Goal: Transaction & Acquisition: Subscribe to service/newsletter

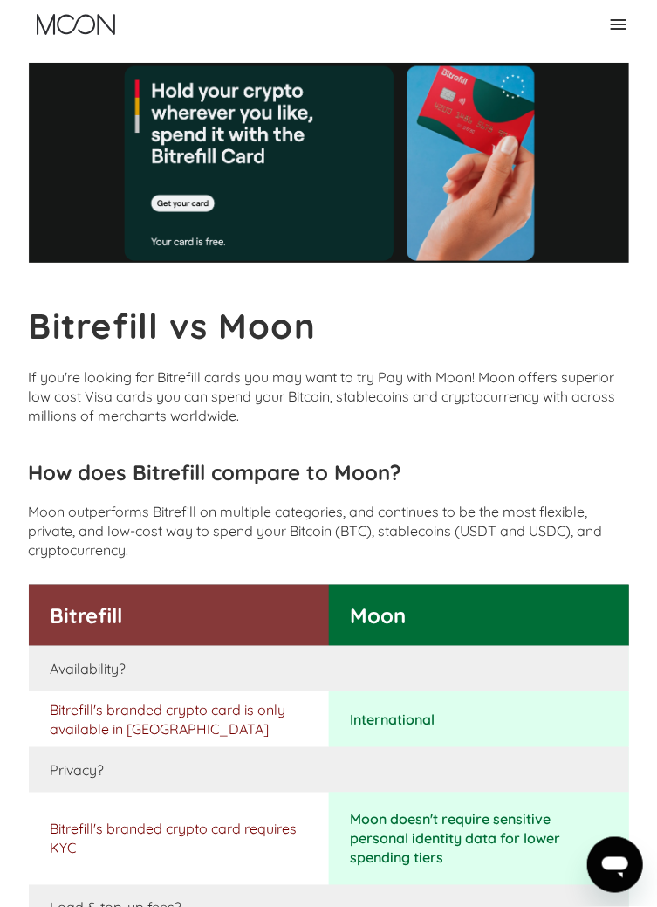
click at [605, 126] on div at bounding box center [329, 163] width 601 height 200
click at [65, 21] on img "home" at bounding box center [76, 24] width 79 height 20
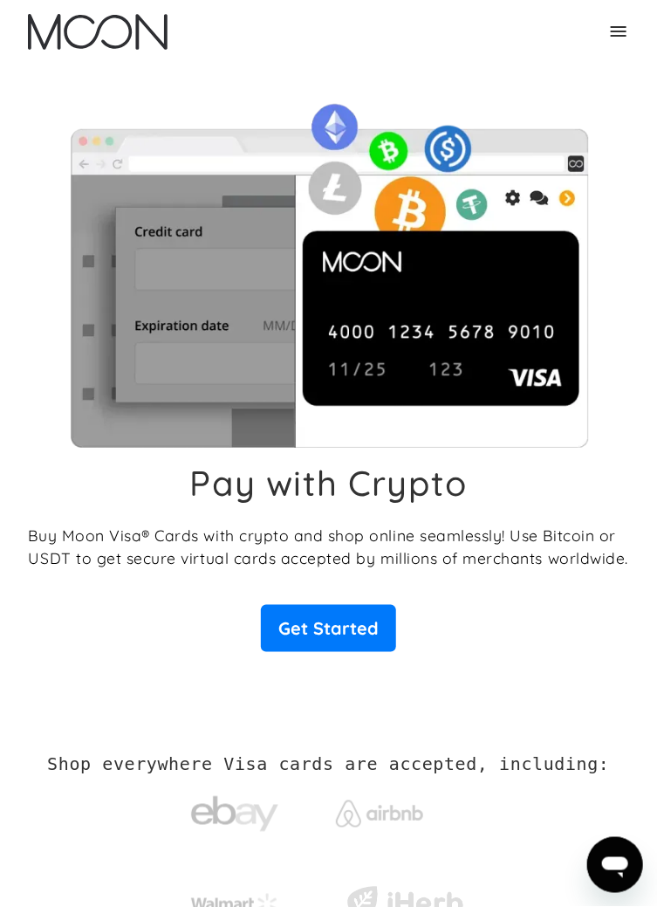
click at [636, 32] on div "Home FAQ Careers For Business About Us Log In Sign Up Home FAQ For Business Car…" at bounding box center [329, 32] width 628 height 64
click at [621, 32] on icon at bounding box center [619, 31] width 16 height 10
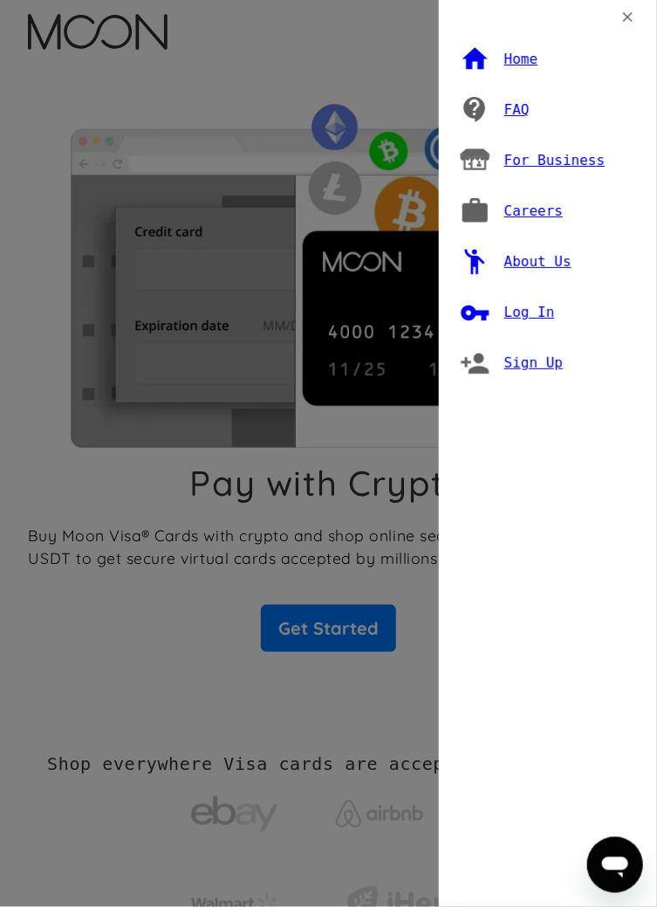
click at [71, 189] on div "Home FAQ For Business Careers About Us Log In Sign Up" at bounding box center [328, 453] width 657 height 907
click at [625, 19] on icon at bounding box center [628, 17] width 10 height 10
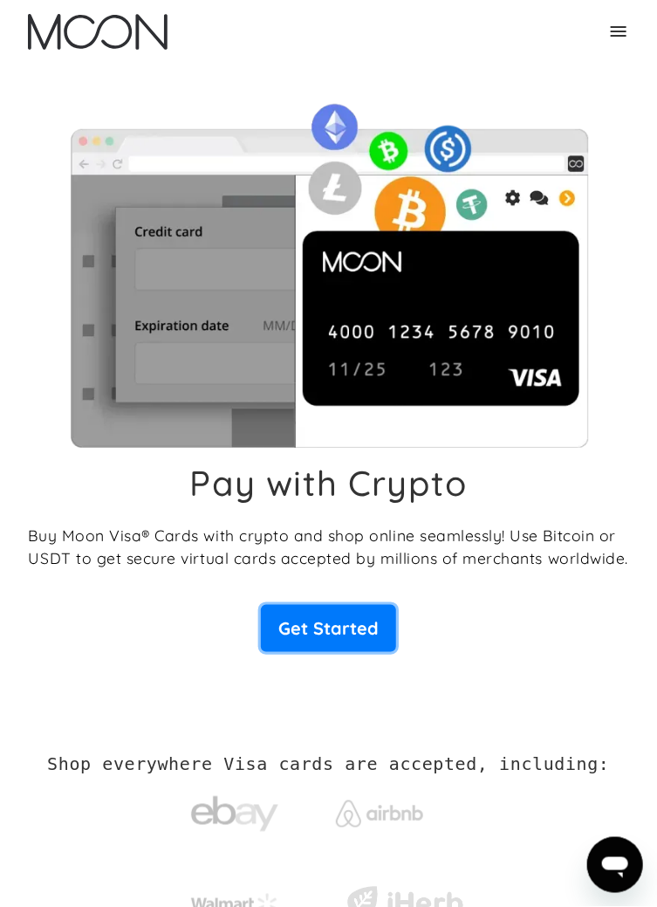
click at [300, 605] on link "Get Started" at bounding box center [328, 628] width 135 height 47
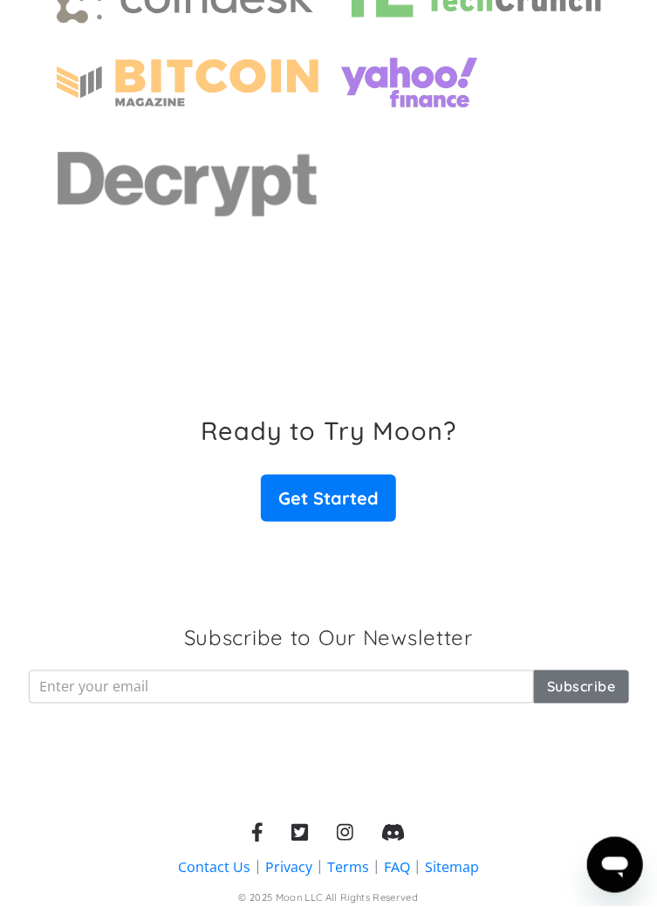
scroll to position [5024, 0]
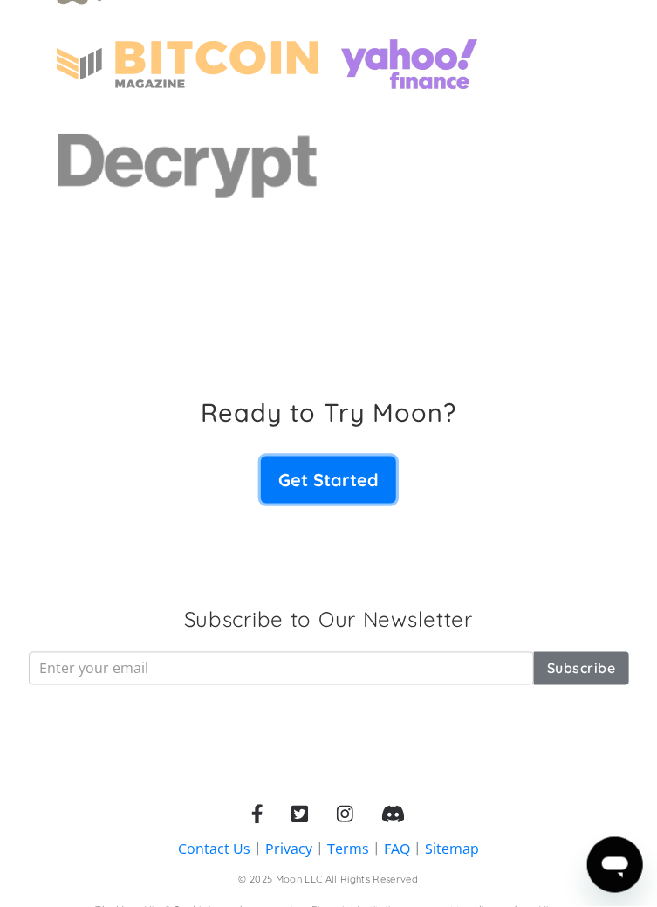
click at [342, 487] on link "Get Started" at bounding box center [328, 480] width 135 height 47
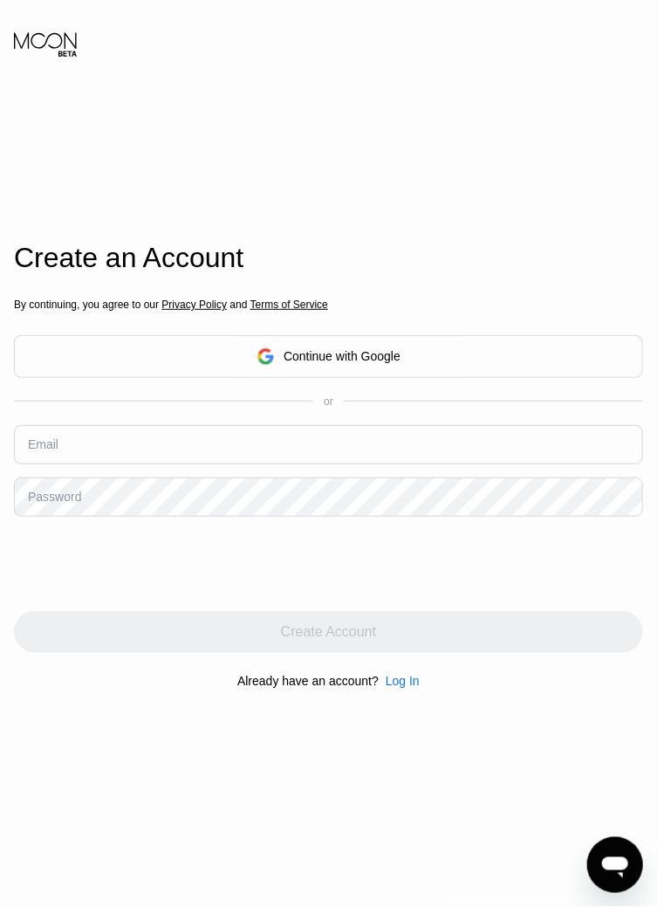
click at [463, 378] on div "Continue with Google" at bounding box center [328, 356] width 629 height 43
click at [402, 378] on div "Continue with Google" at bounding box center [328, 356] width 629 height 43
